Goal: Task Accomplishment & Management: Manage account settings

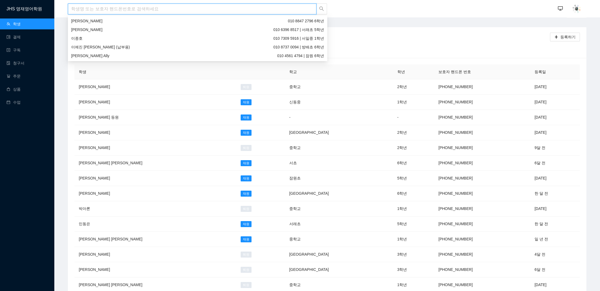
click at [126, 11] on input "search" at bounding box center [192, 9] width 249 height 11
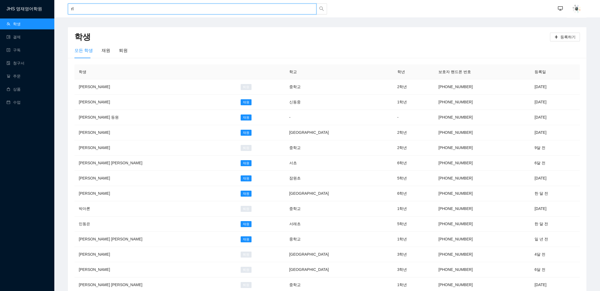
type input "r"
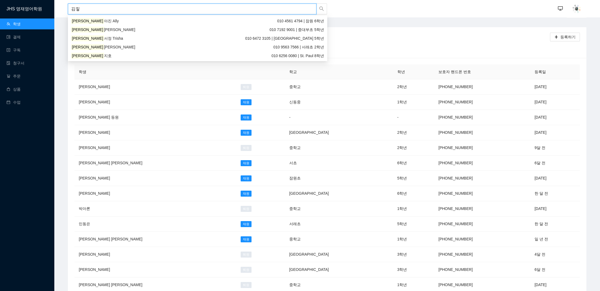
type input "[PERSON_NAME]"
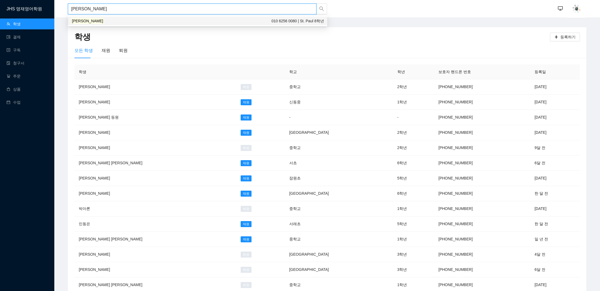
click at [73, 19] on mark "[PERSON_NAME]" at bounding box center [87, 21] width 33 height 6
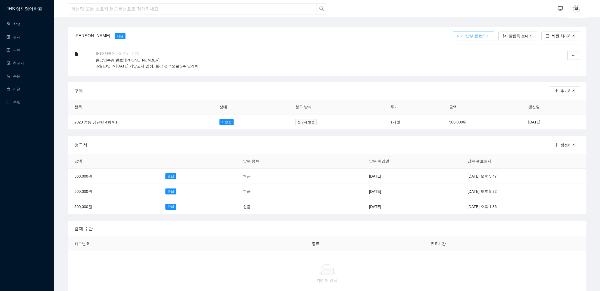
click at [317, 37] on span "미리 납부 완료하기" at bounding box center [473, 36] width 33 height 6
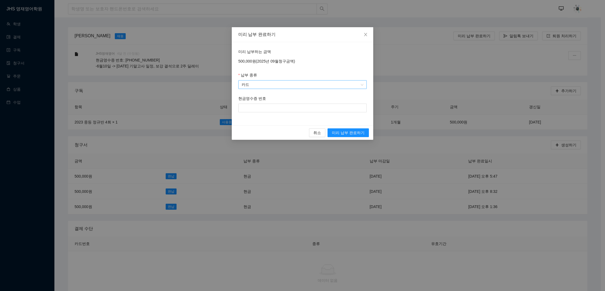
click at [317, 88] on span "카드" at bounding box center [302, 84] width 122 height 8
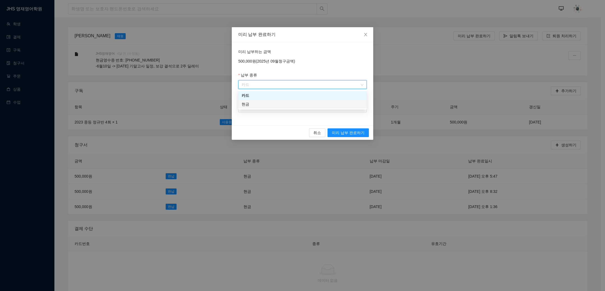
click at [316, 106] on div "현금" at bounding box center [302, 104] width 122 height 6
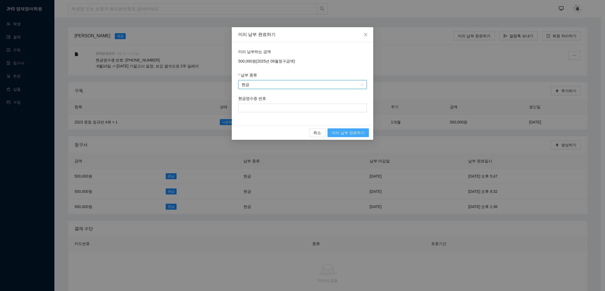
click at [317, 133] on span "미리 납부 완료하기" at bounding box center [348, 133] width 33 height 6
